Goal: Transaction & Acquisition: Purchase product/service

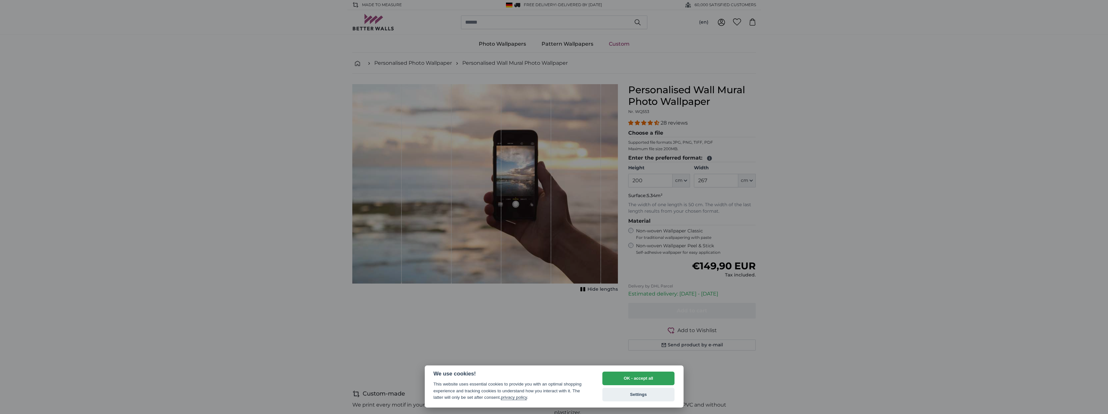
select select "**"
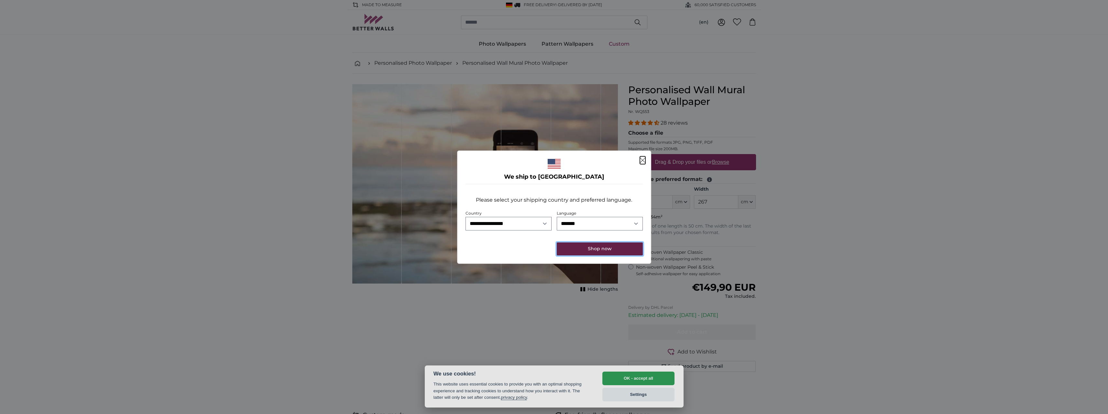
click at [621, 250] on button "Shop now" at bounding box center [600, 248] width 86 height 13
click at [643, 160] on icon "Close" at bounding box center [642, 160] width 5 height 5
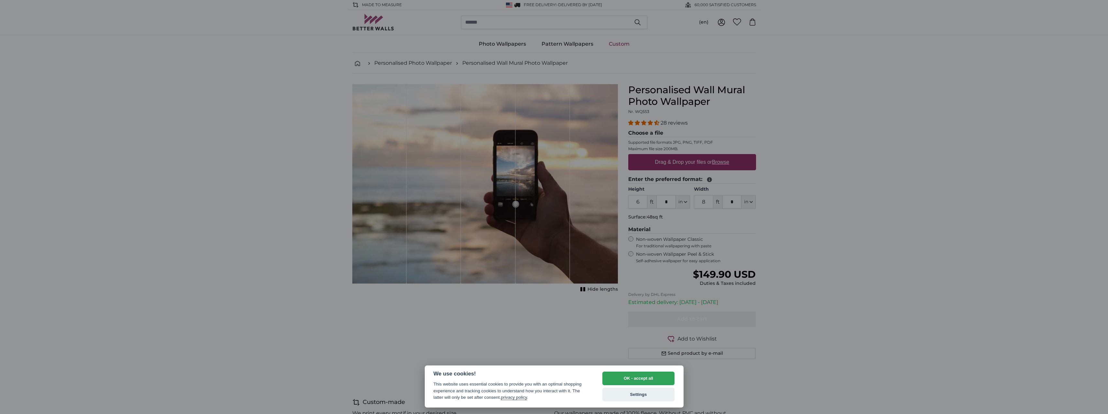
click at [844, 245] on div at bounding box center [554, 207] width 1108 height 414
